Goal: Information Seeking & Learning: Find specific fact

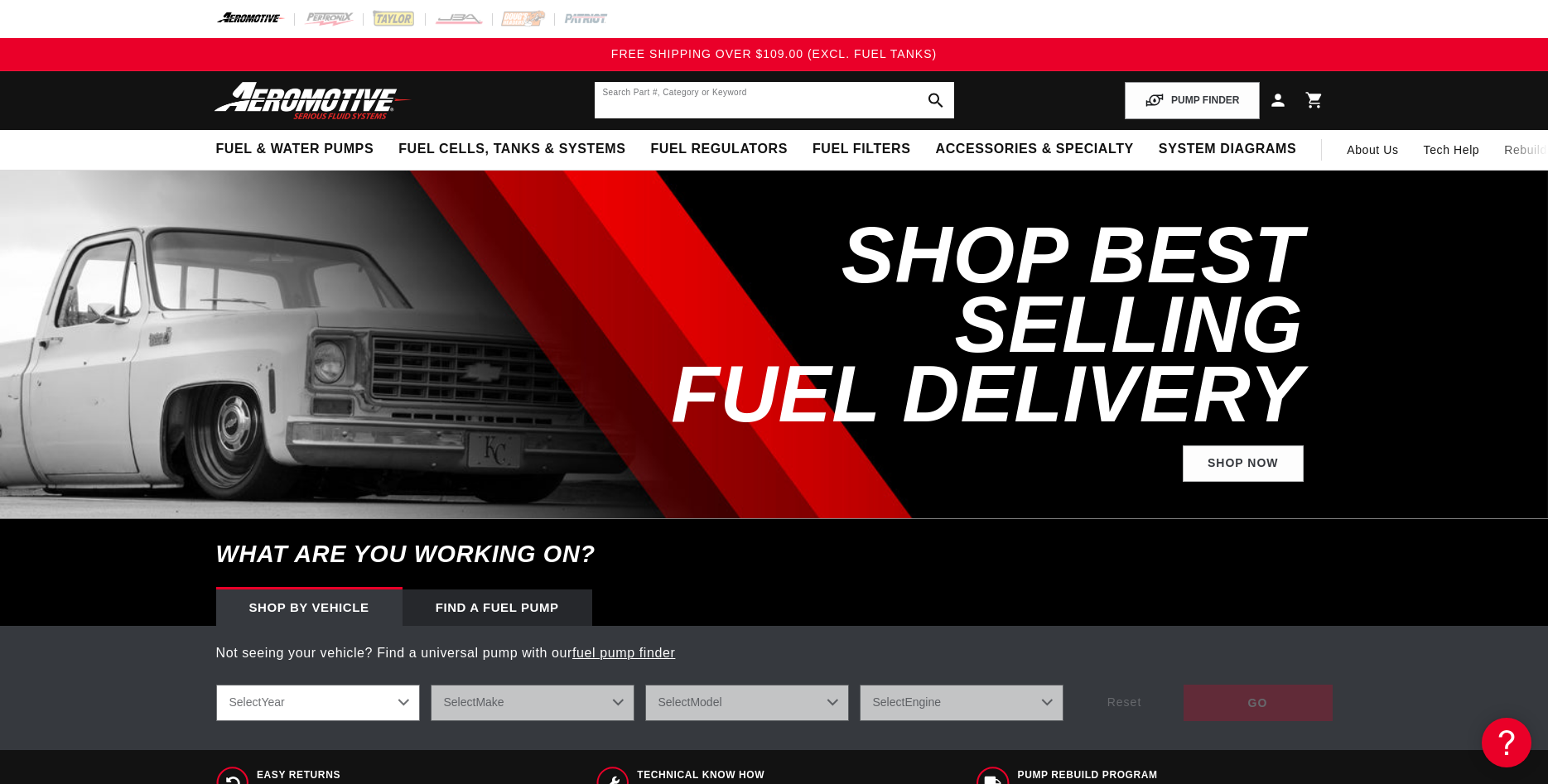
click at [754, 102] on input "text" at bounding box center [774, 101] width 360 height 37
type input "cooler"
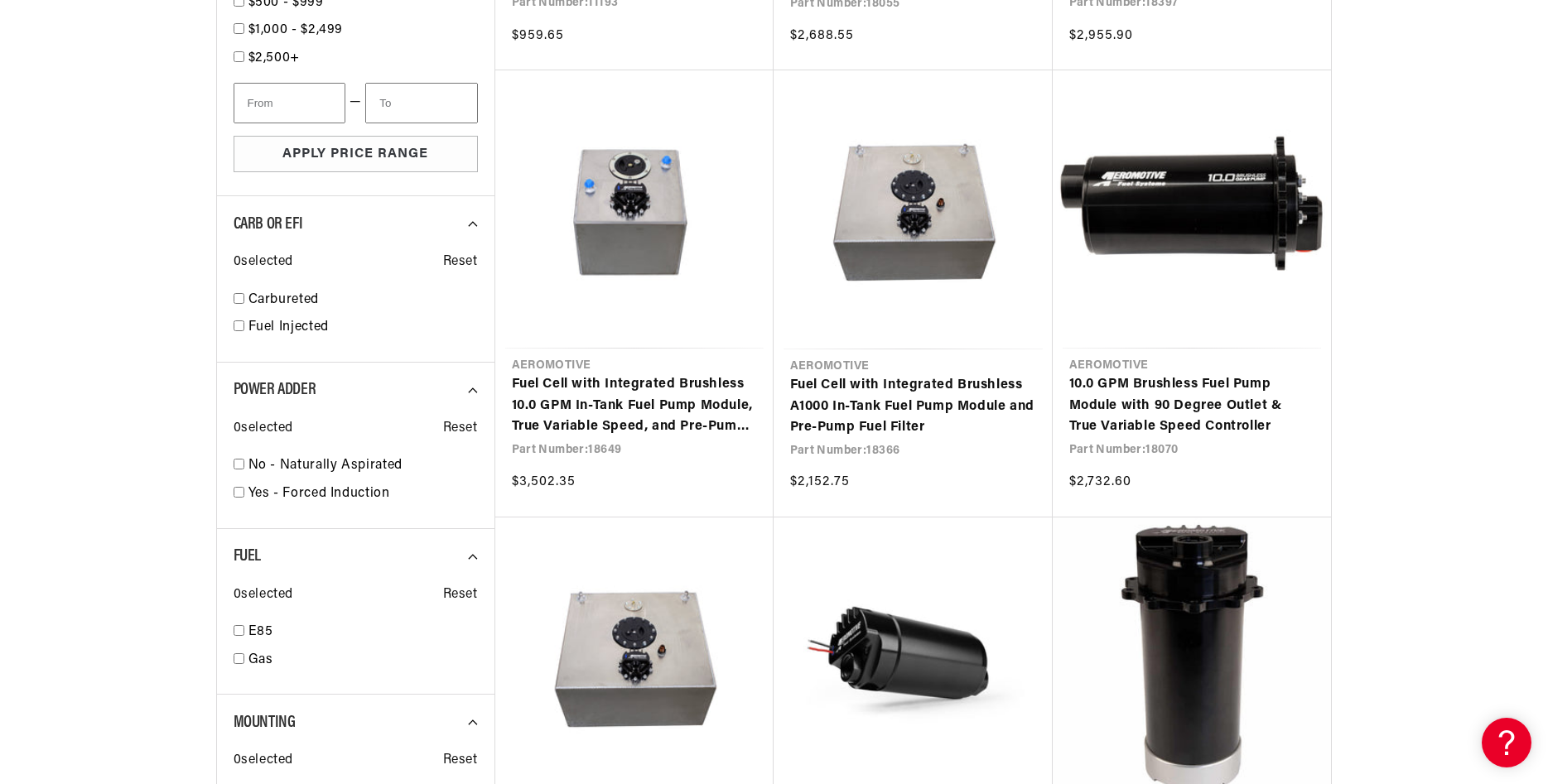
scroll to position [1690, 0]
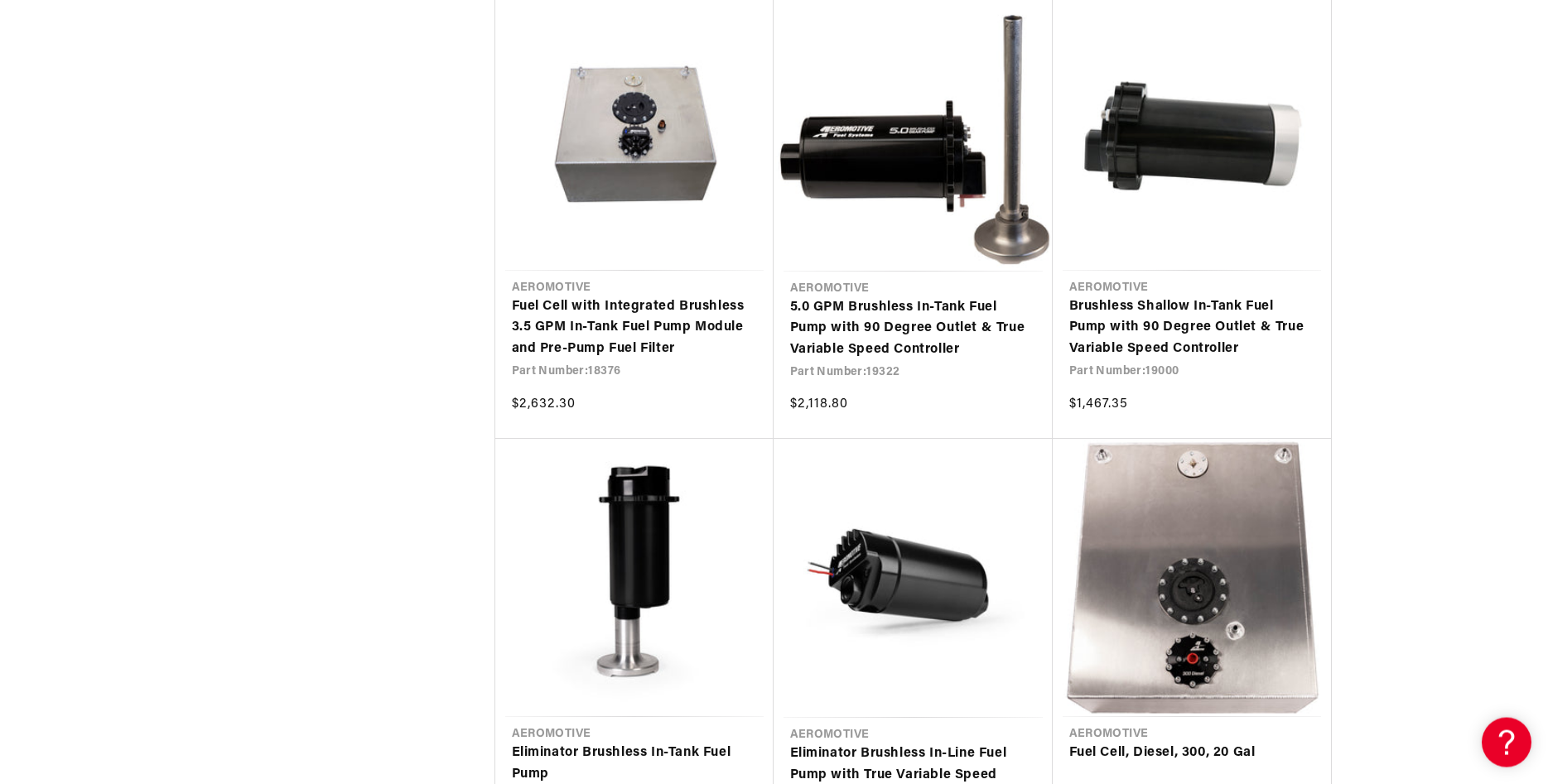
scroll to position [2253, 0]
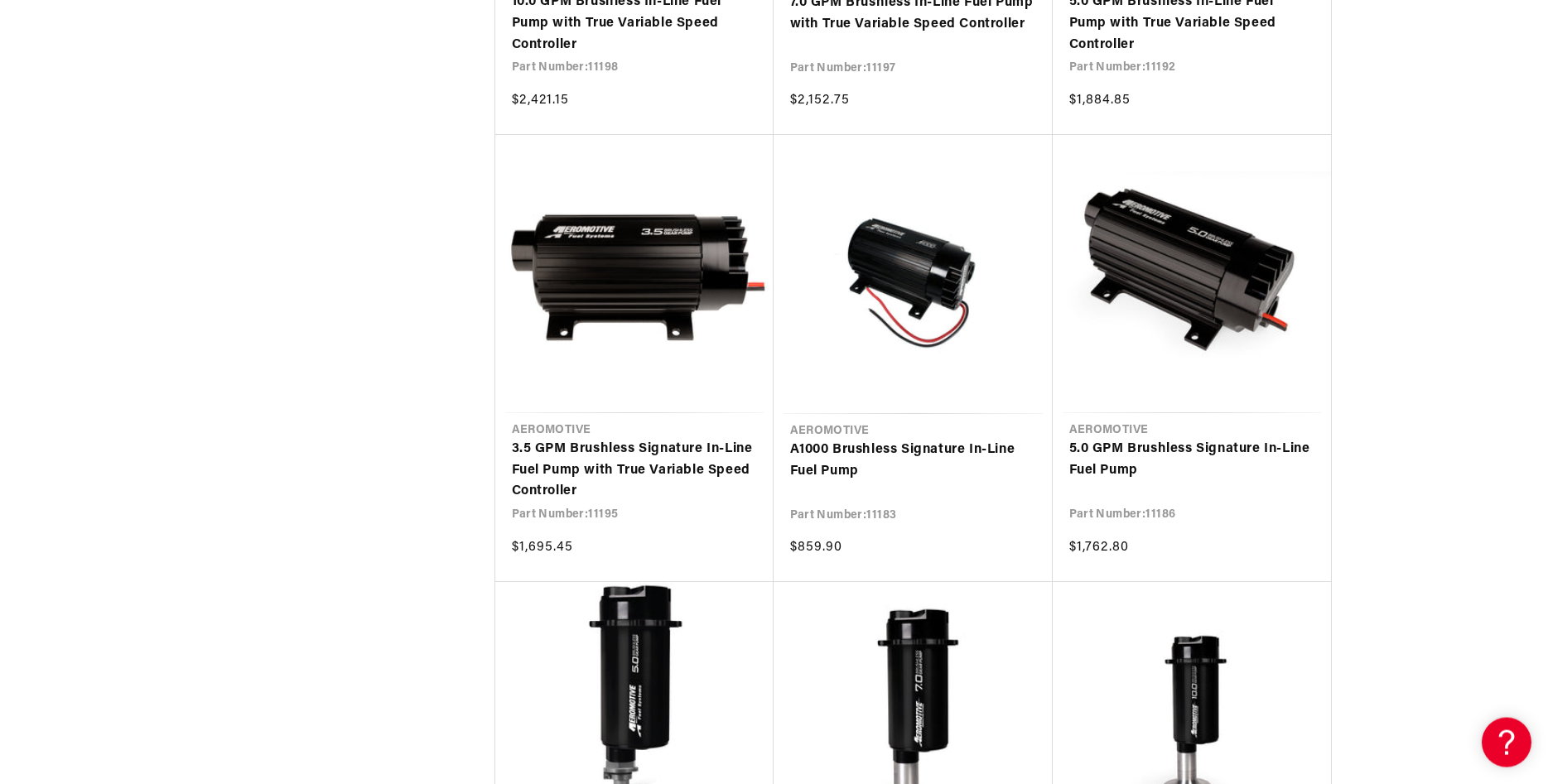
scroll to position [4646, 0]
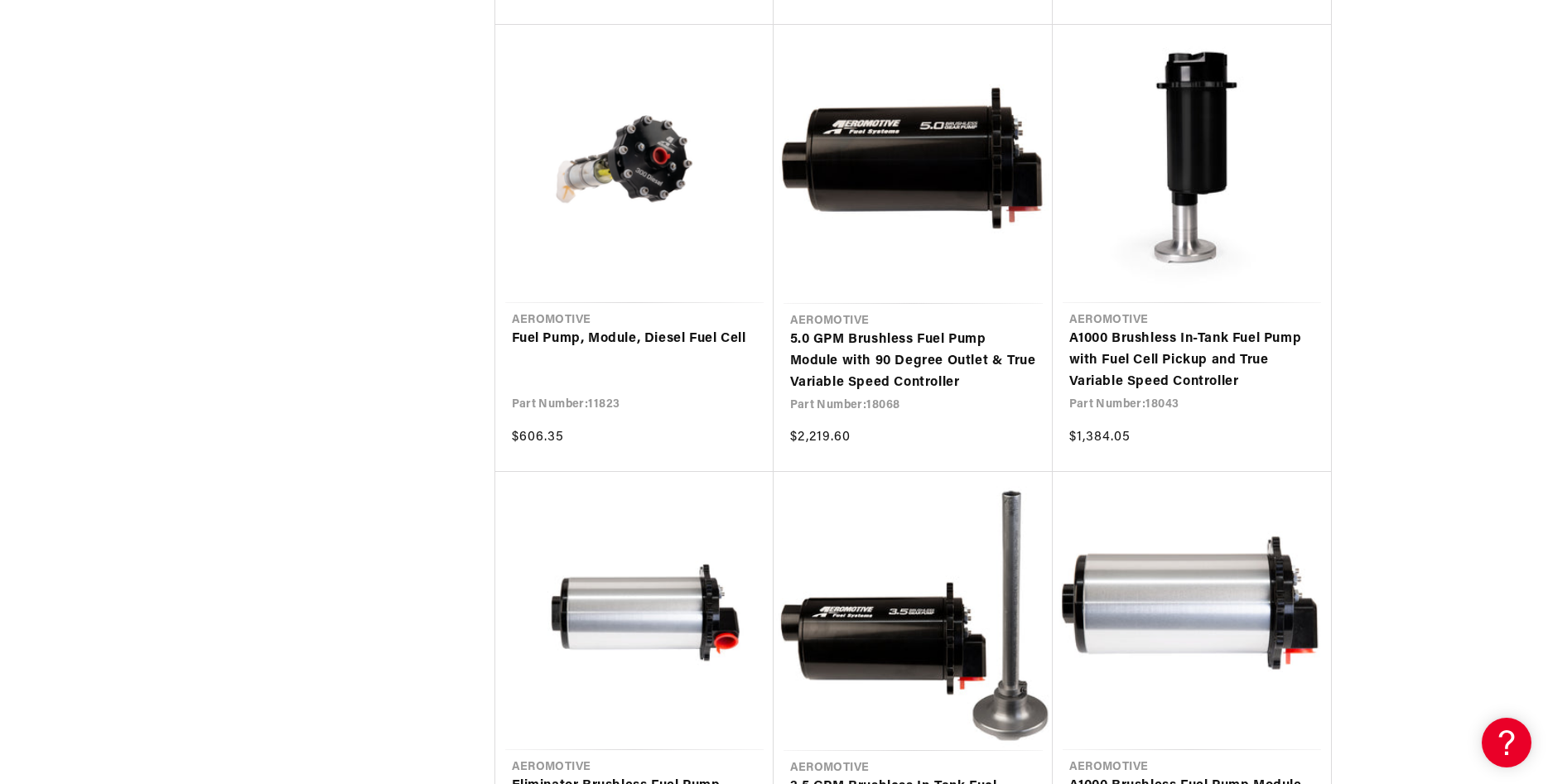
scroll to position [11405, 0]
